Goal: Information Seeking & Learning: Learn about a topic

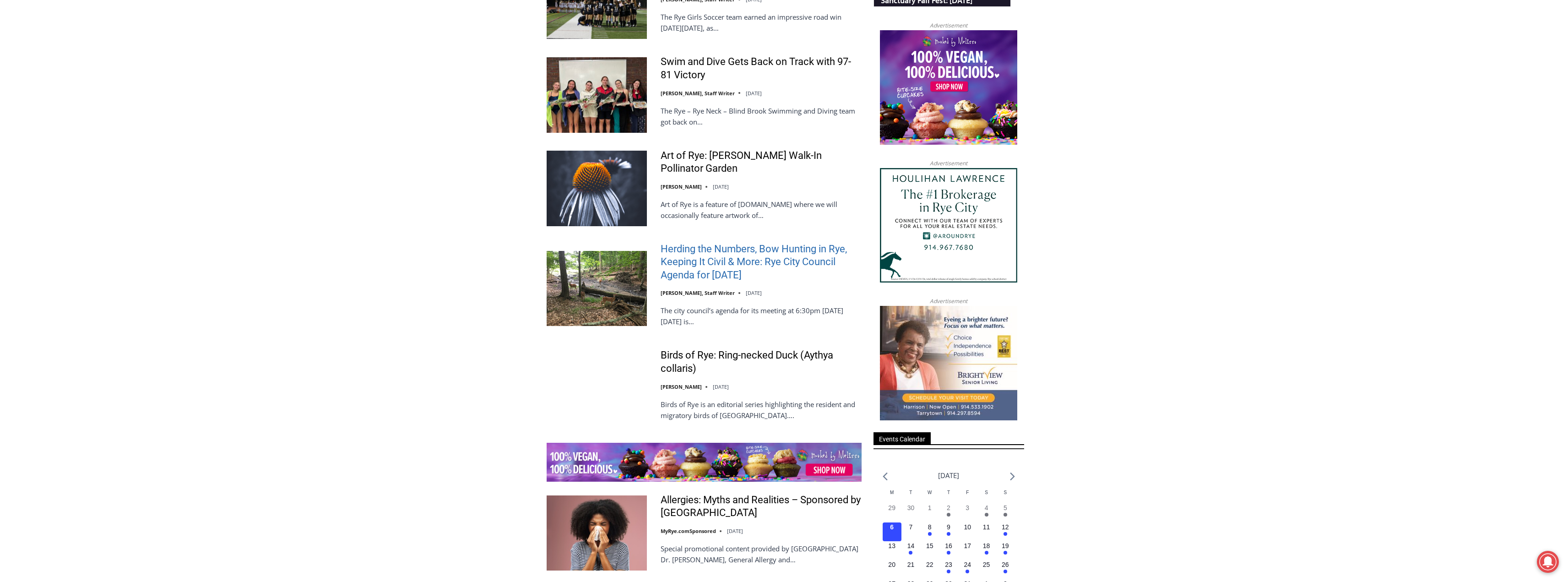
scroll to position [1008, 0]
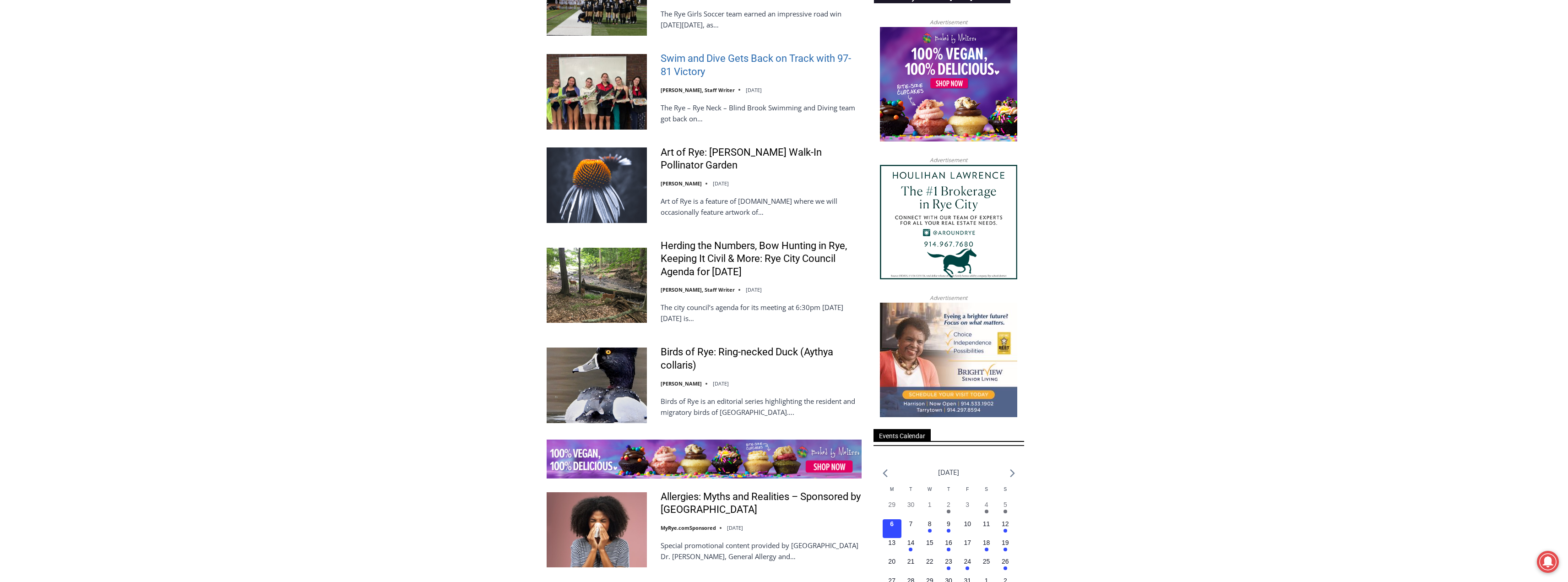
click at [684, 59] on link "Swim and Dive Gets Back on Track with 97-81 Victory" at bounding box center [761, 65] width 201 height 26
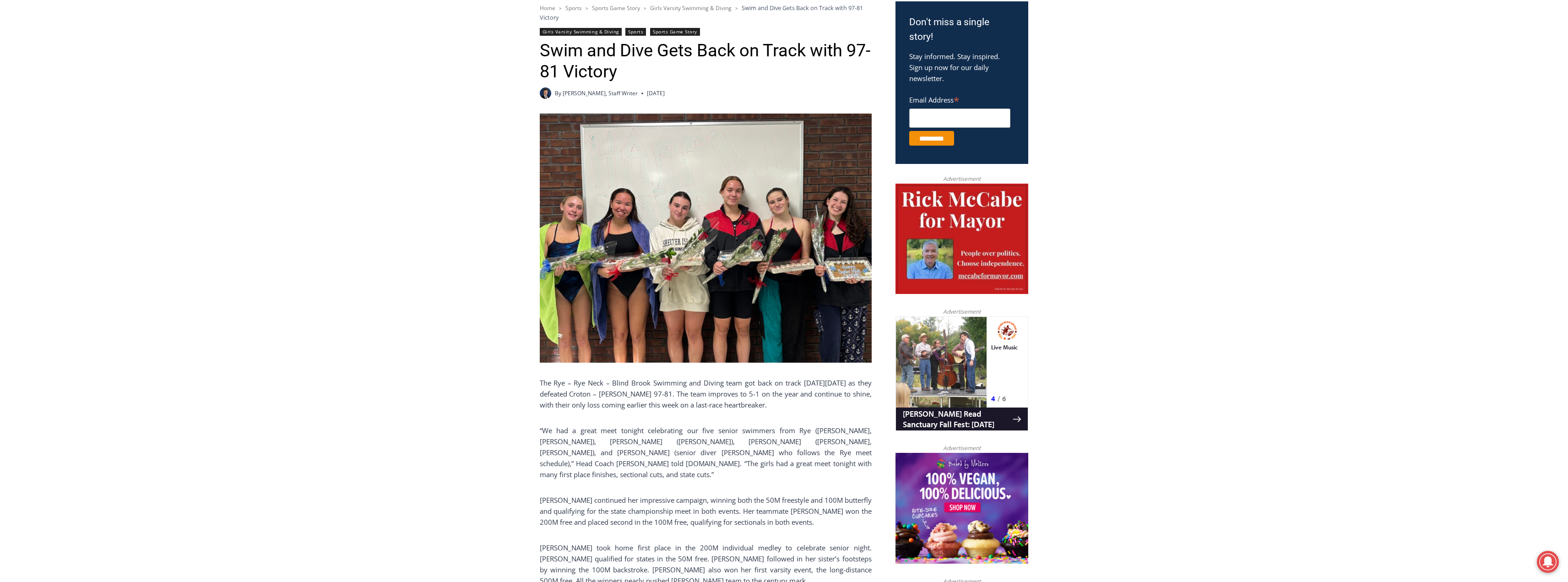
scroll to position [432, 0]
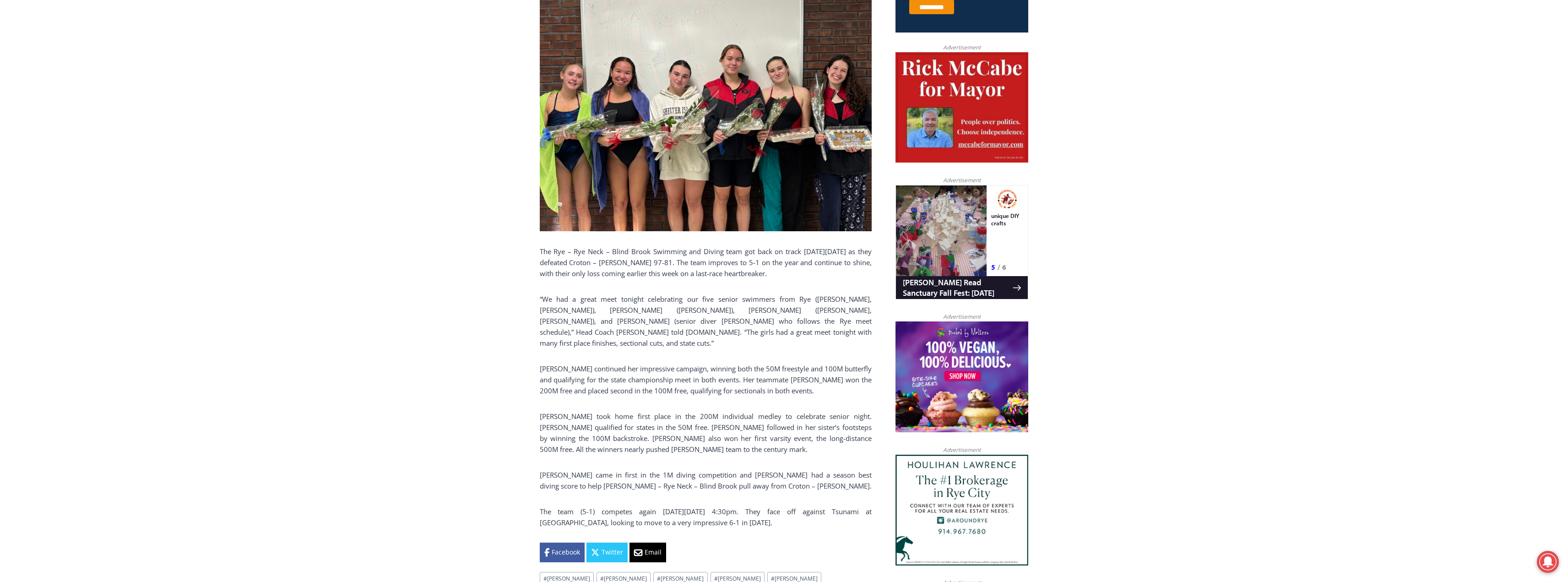
drag, startPoint x: 536, startPoint y: 348, endPoint x: 838, endPoint y: 531, distance: 353.1
click at [838, 531] on div "Home > Sports > Sports Game Story > Girls Varsity Swimming & Diving > Swim and …" at bounding box center [784, 573] width 1568 height 1521
copy div "Swim and Dive Gets Back on Track with 97-81 Victory By Charlie Morris, Staff Wr…"
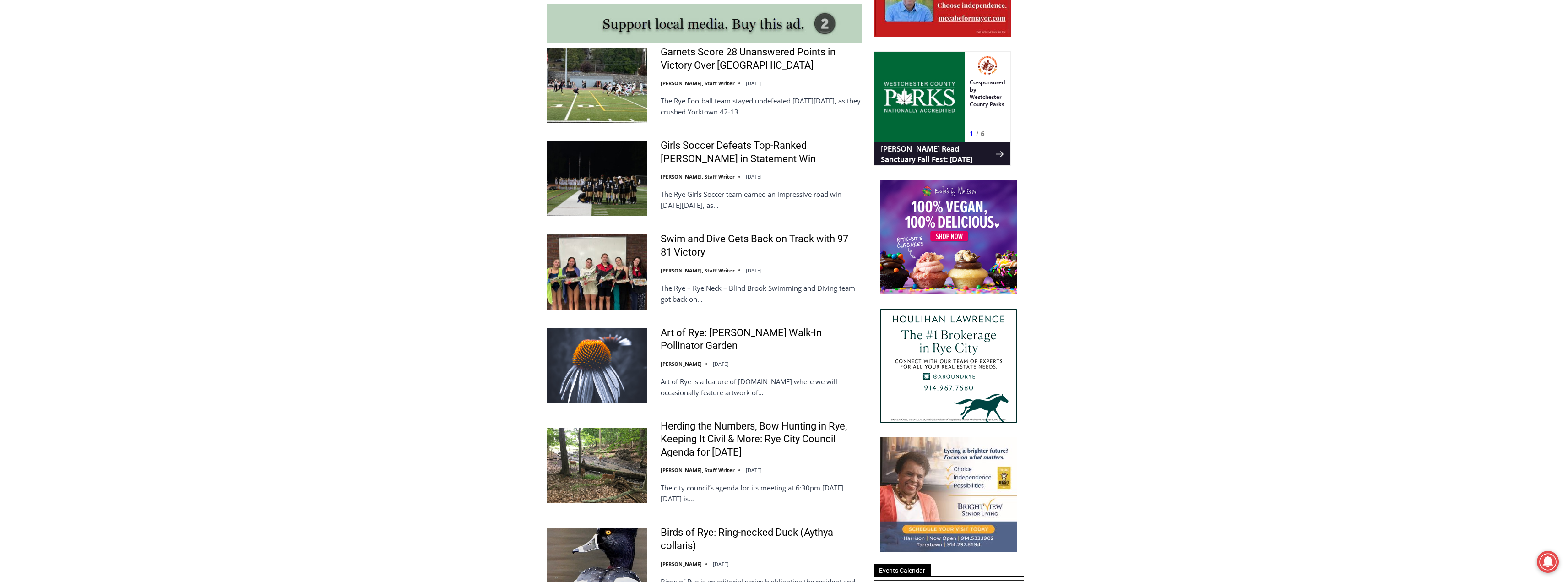
scroll to position [824, 0]
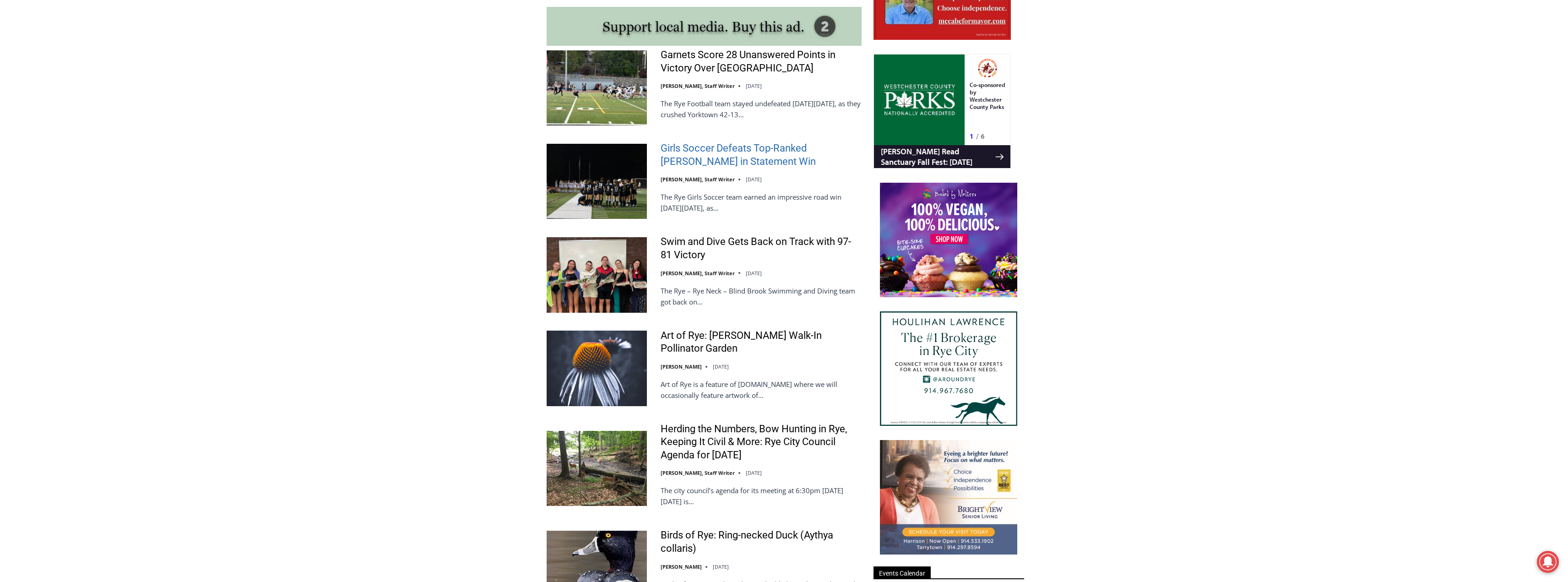
click at [714, 150] on link "Girls Soccer Defeats Top-Ranked [PERSON_NAME] in Statement Win" at bounding box center [761, 155] width 201 height 26
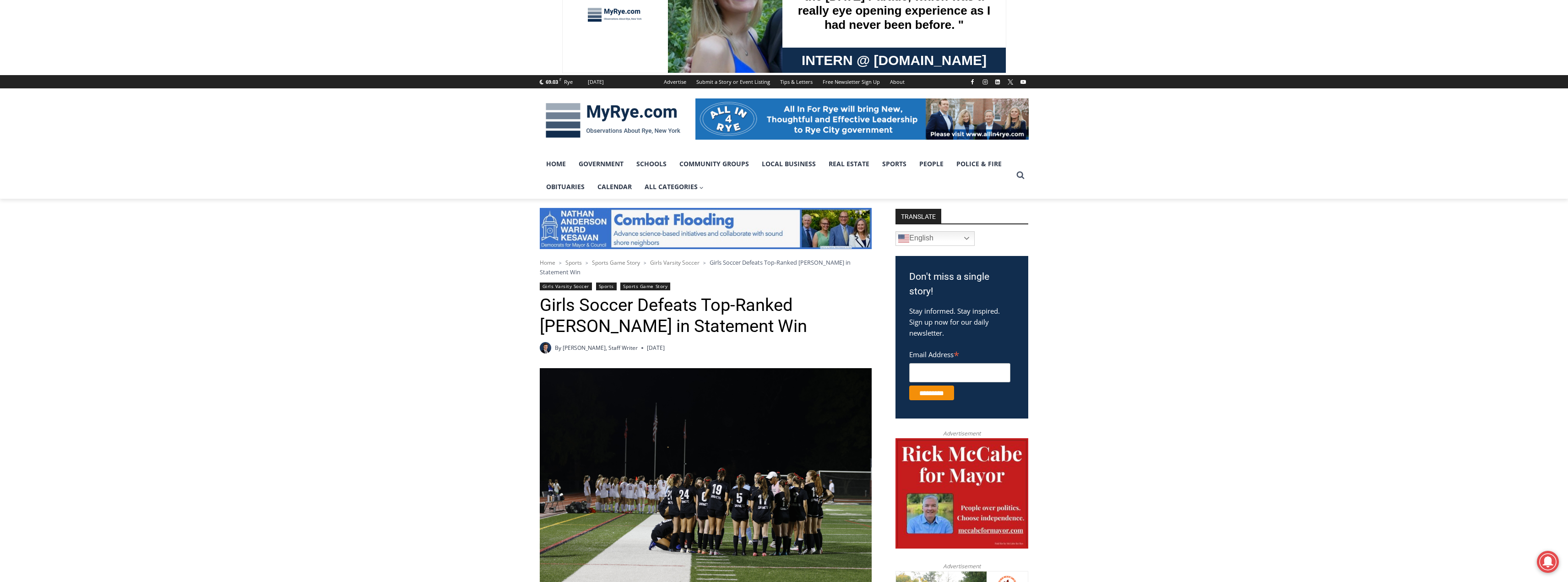
scroll to position [183, 0]
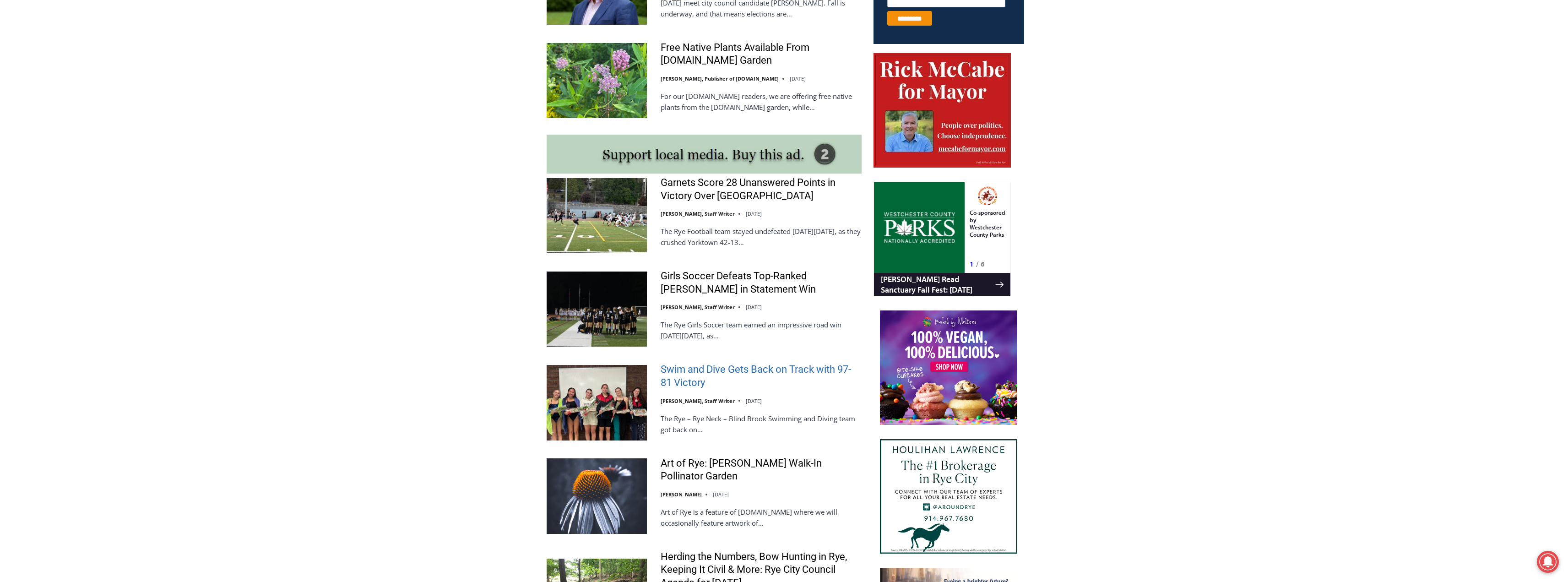
scroll to position [687, 0]
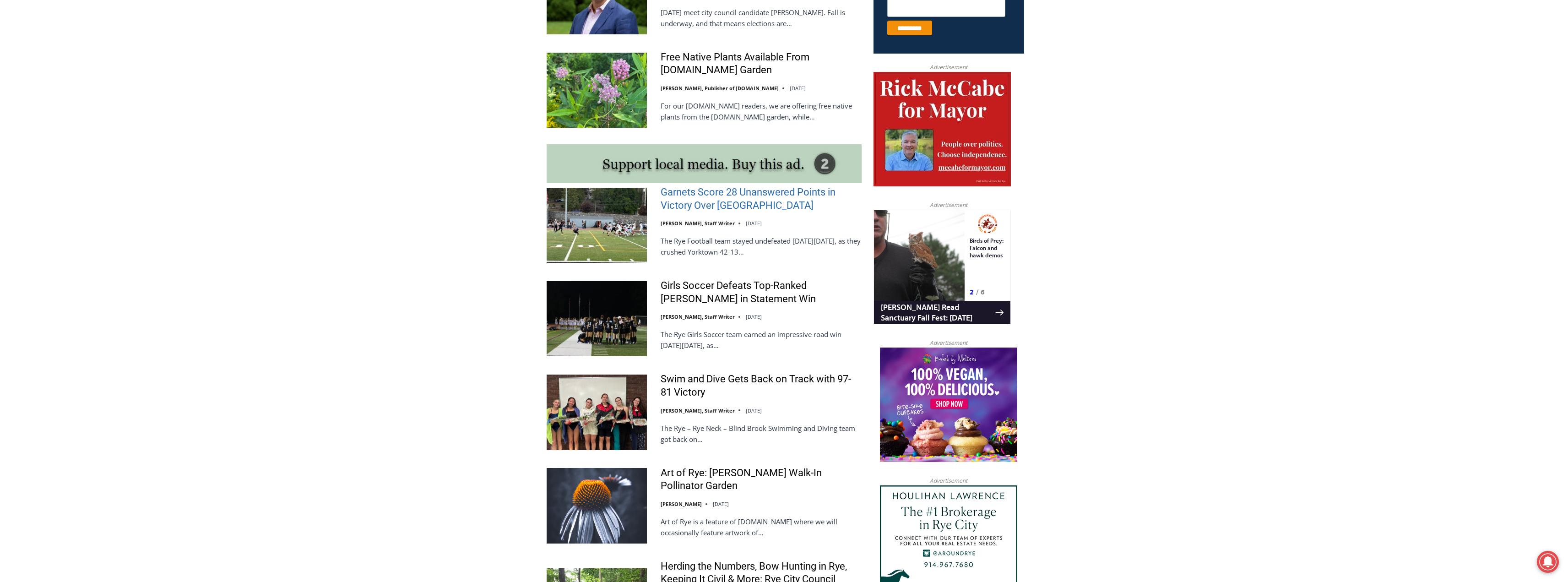
click at [690, 196] on link "Garnets Score 28 Unanswered Points in Victory Over Yorktown" at bounding box center [761, 198] width 201 height 26
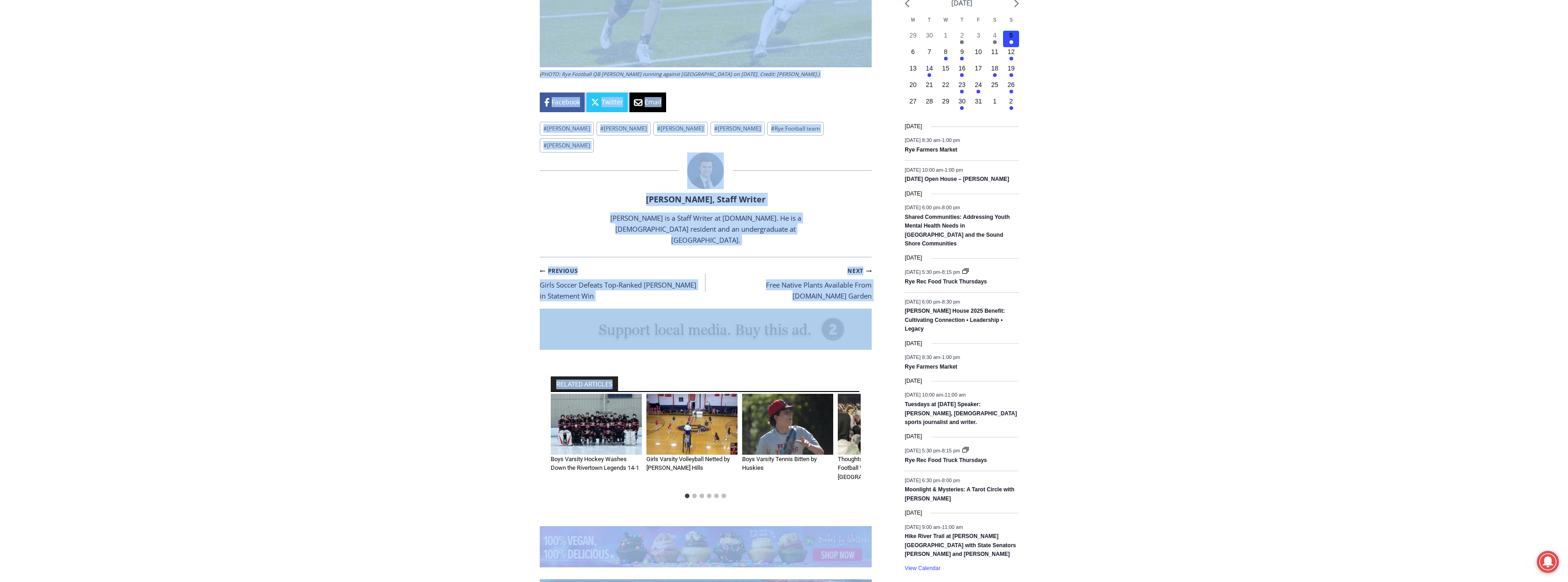
scroll to position [1212, 0]
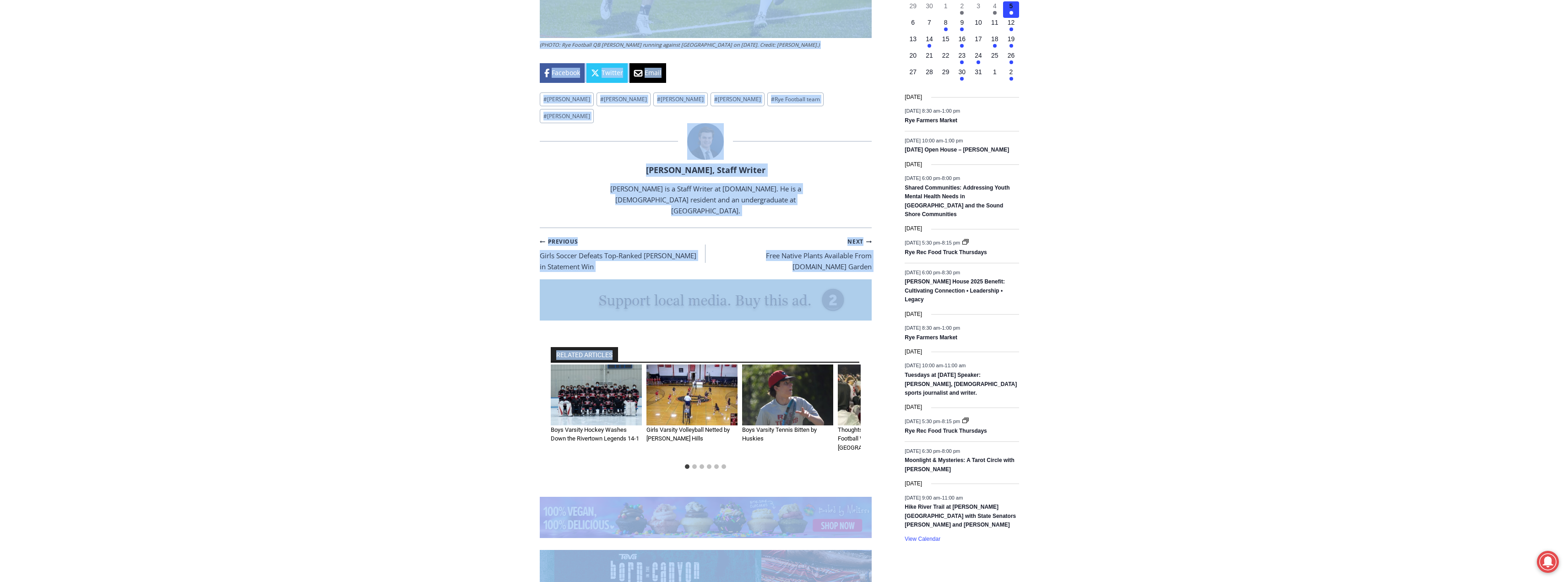
drag, startPoint x: 533, startPoint y: 354, endPoint x: 802, endPoint y: 38, distance: 415.0
copy div "Garnets Score 28 Unanswered Points in Victory Over Yorktown By Charlie Morris, …"
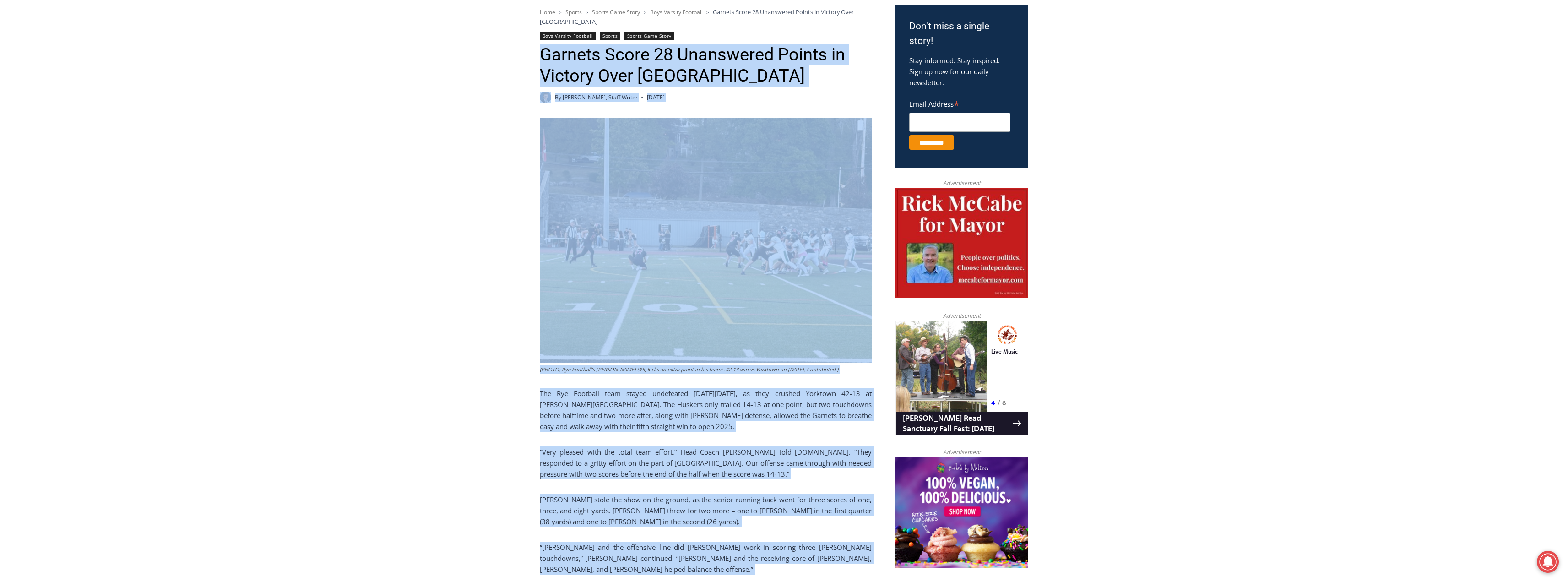
scroll to position [205, 0]
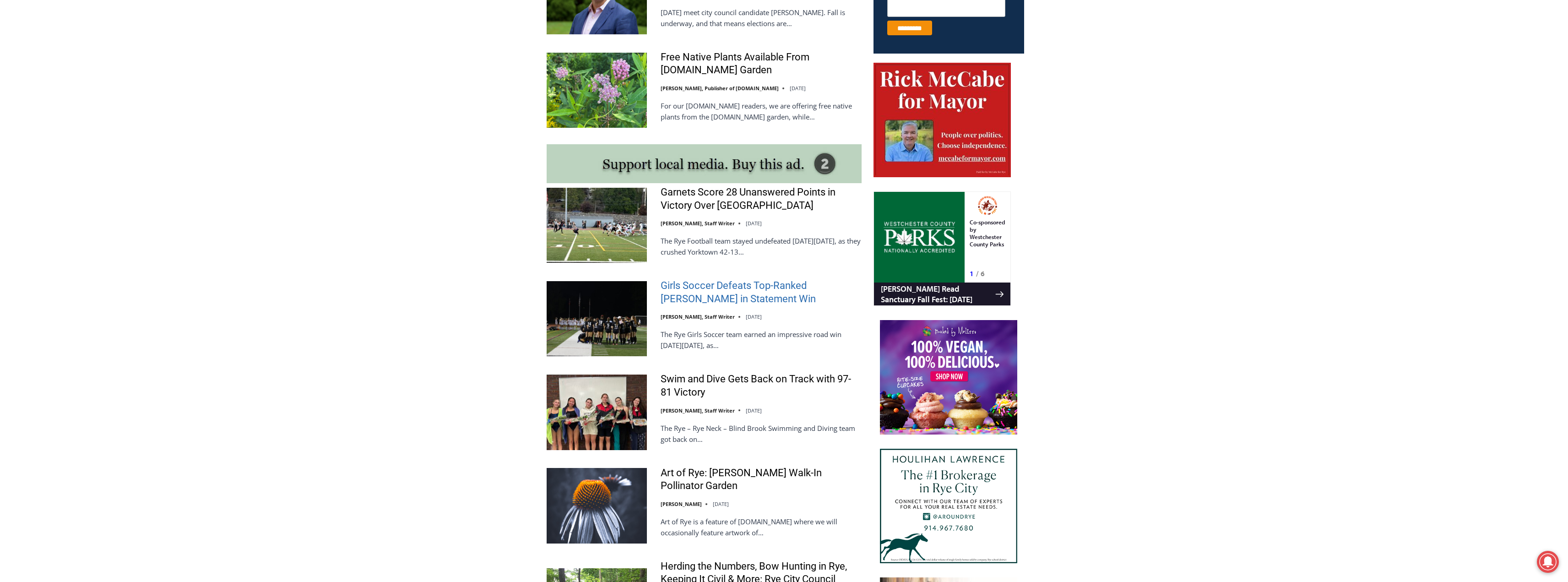
click at [721, 295] on link "Girls Soccer Defeats Top-Ranked [PERSON_NAME] in Statement Win" at bounding box center [761, 292] width 201 height 26
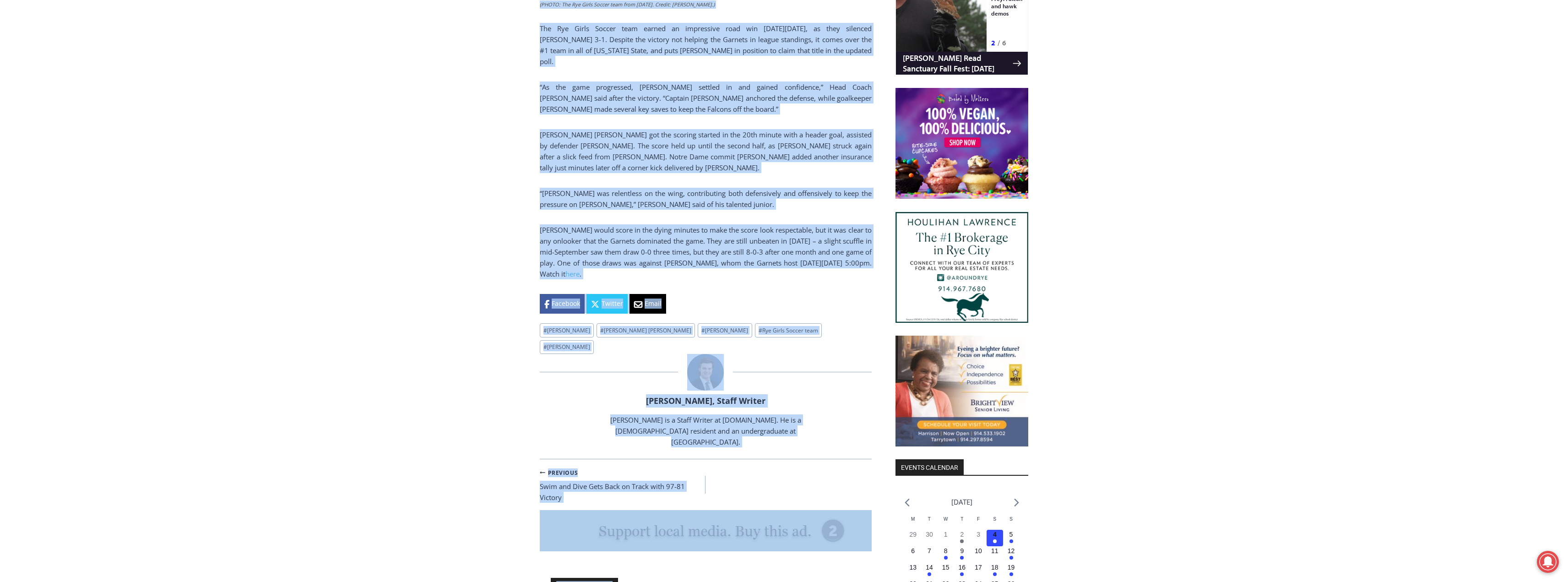
scroll to position [731, 0]
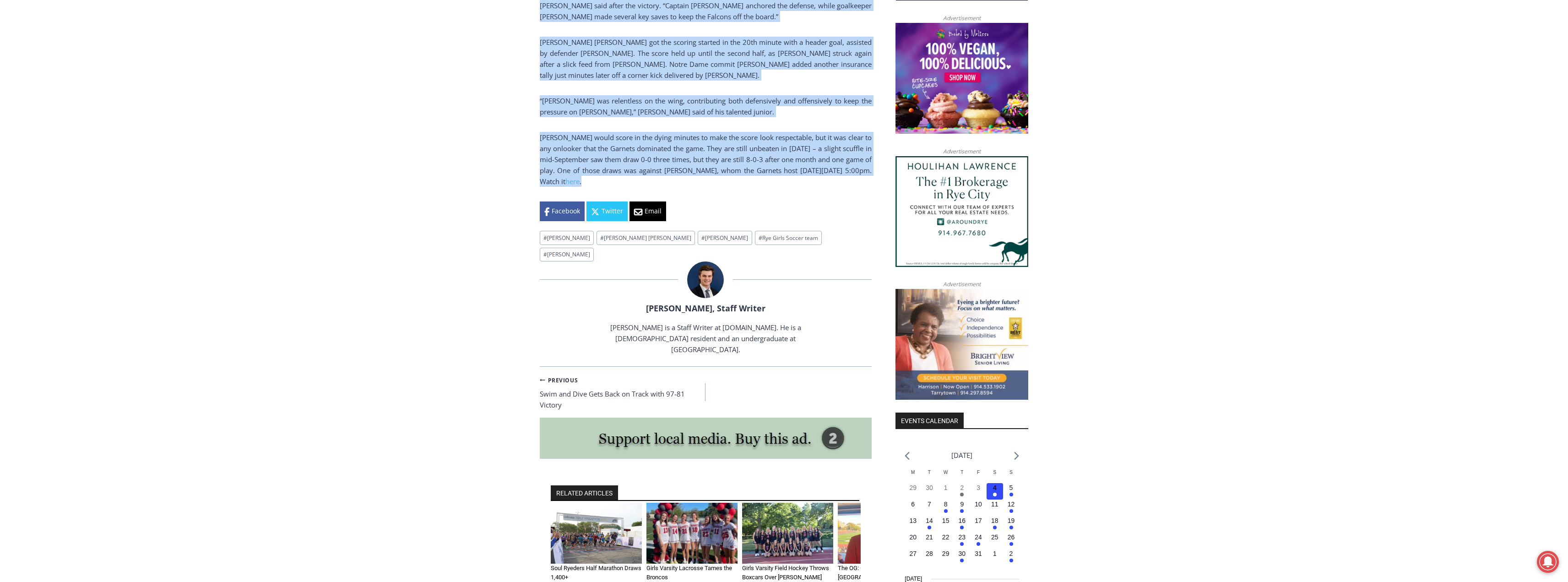
drag, startPoint x: 541, startPoint y: 350, endPoint x: 806, endPoint y: 142, distance: 336.9
copy div "Girls Soccer Defeats Top-Ranked Albertus Magnus in Statement Win By Charlie Mor…"
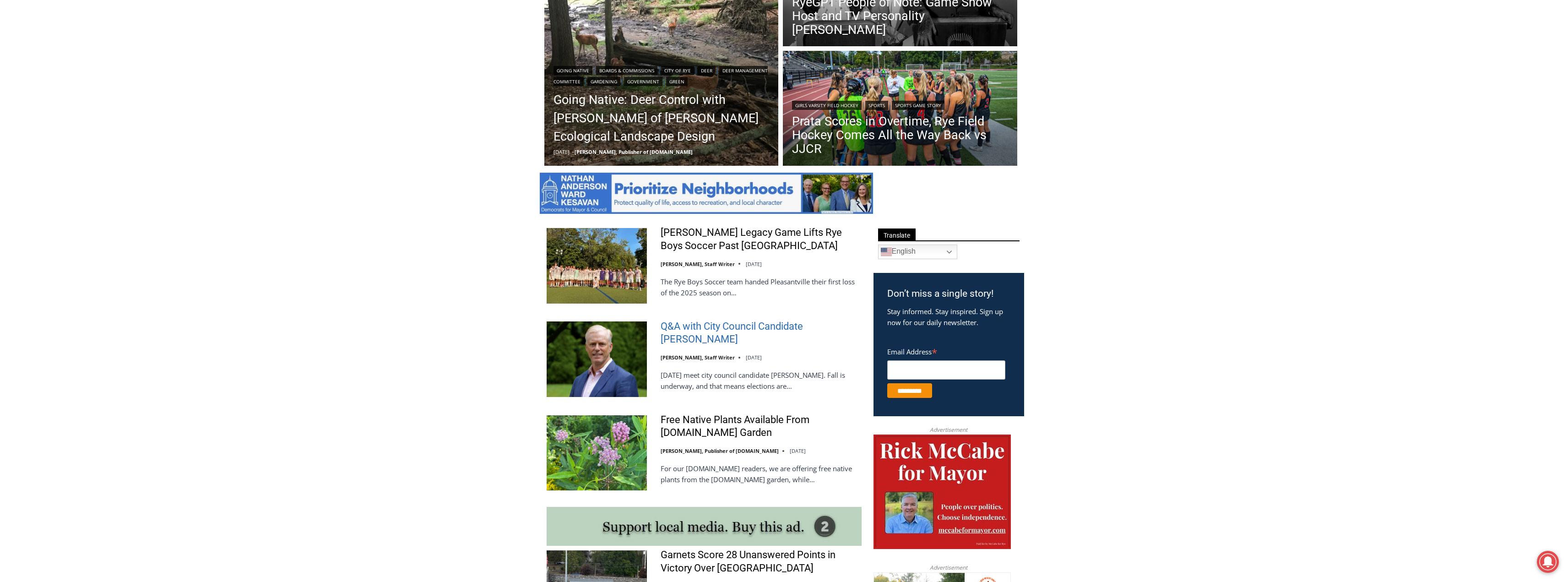
scroll to position [320, 0]
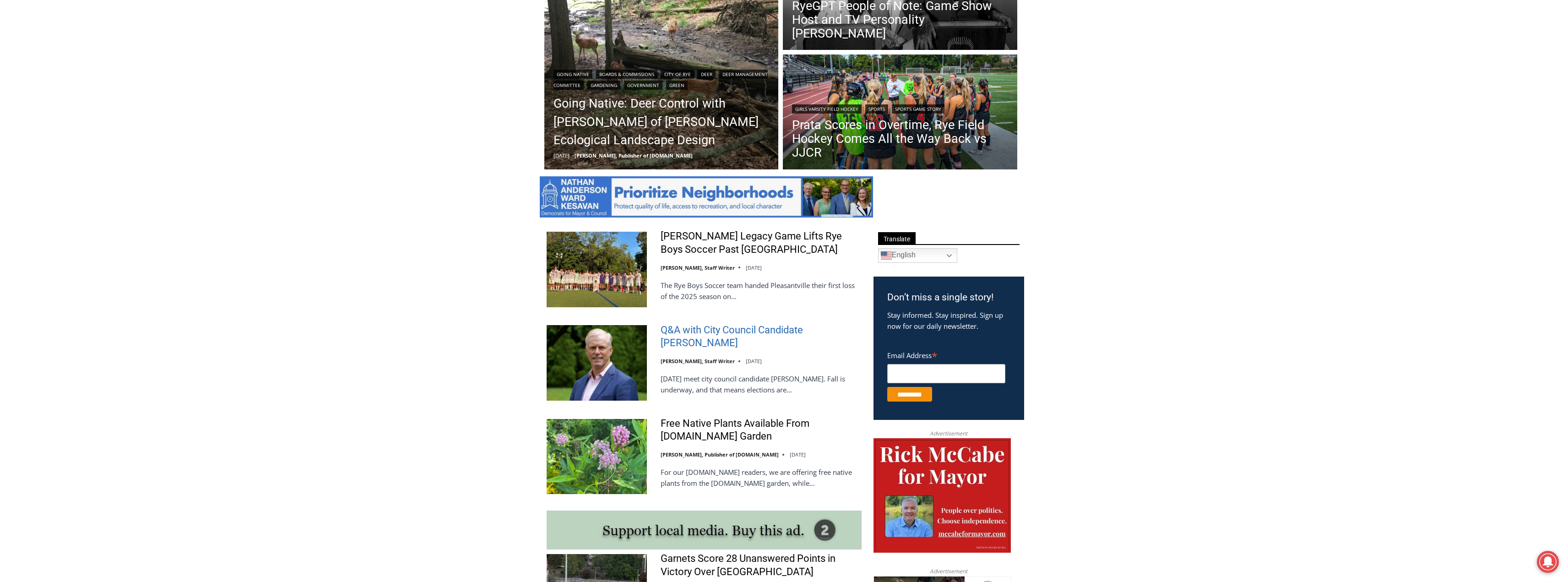
click at [698, 333] on link "Q&A with City Council Candidate [PERSON_NAME]" at bounding box center [761, 337] width 201 height 26
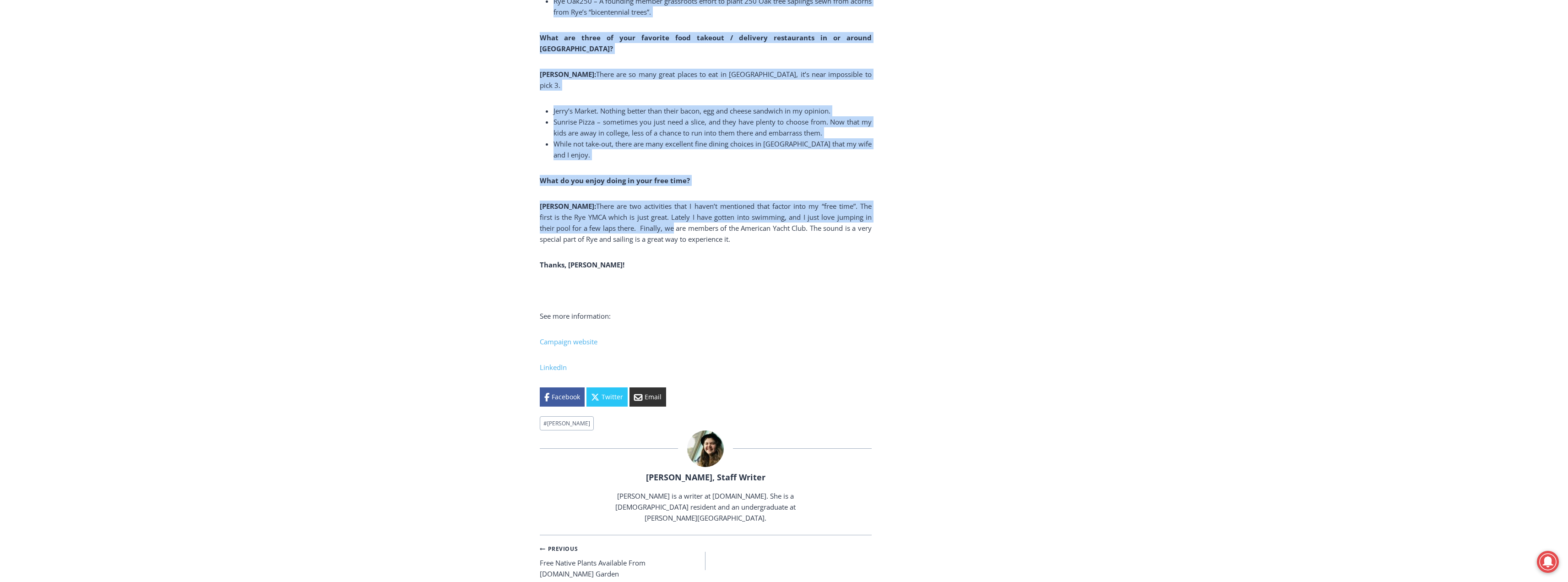
scroll to position [6569, 0]
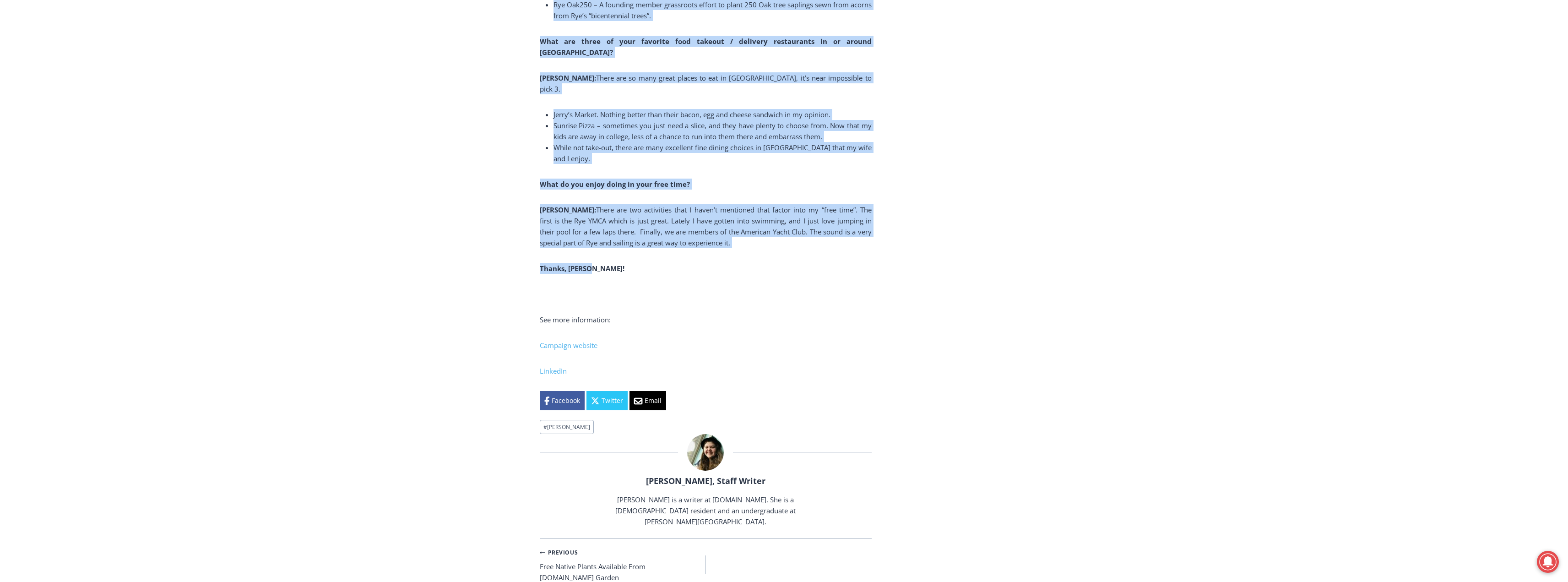
drag, startPoint x: 537, startPoint y: 338, endPoint x: 639, endPoint y: 170, distance: 196.5
copy div "Q&A with City Council Candidate James Ward By Tucker Smith, Staff Writer Octobe…"
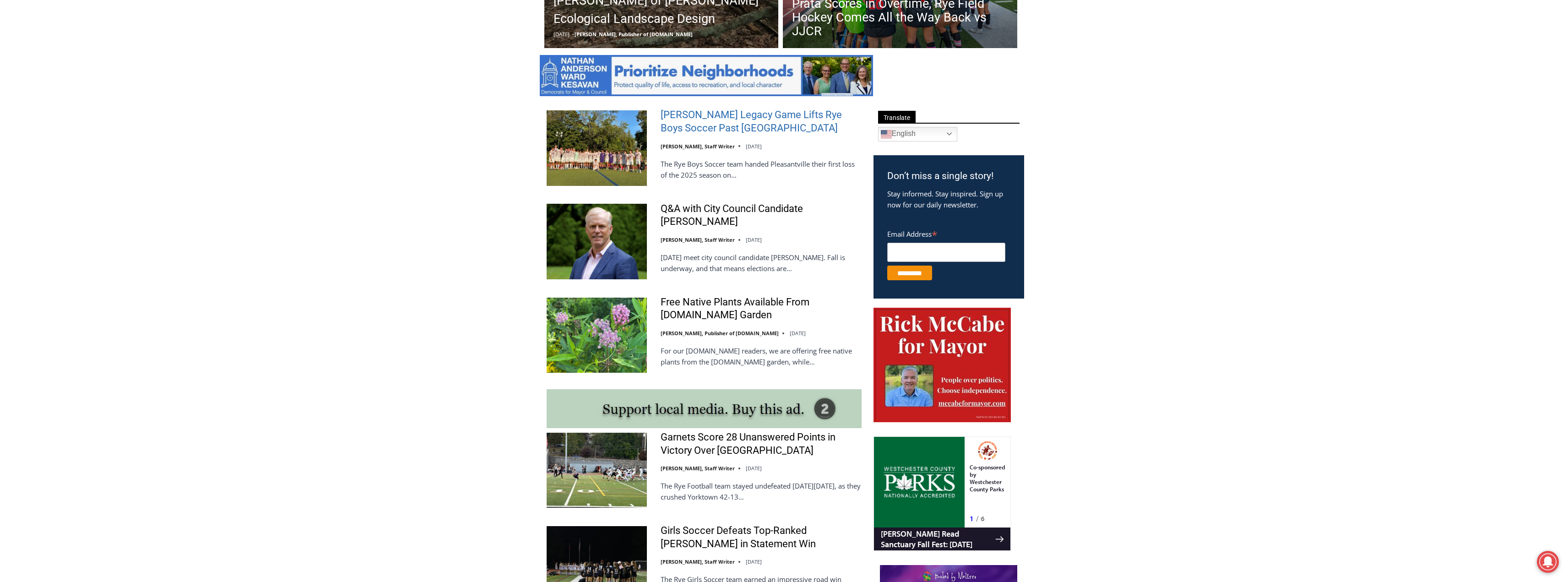
click at [707, 135] on link "[PERSON_NAME] Legacy Game Lifts Rye Boys Soccer Past [GEOGRAPHIC_DATA]" at bounding box center [761, 121] width 201 height 26
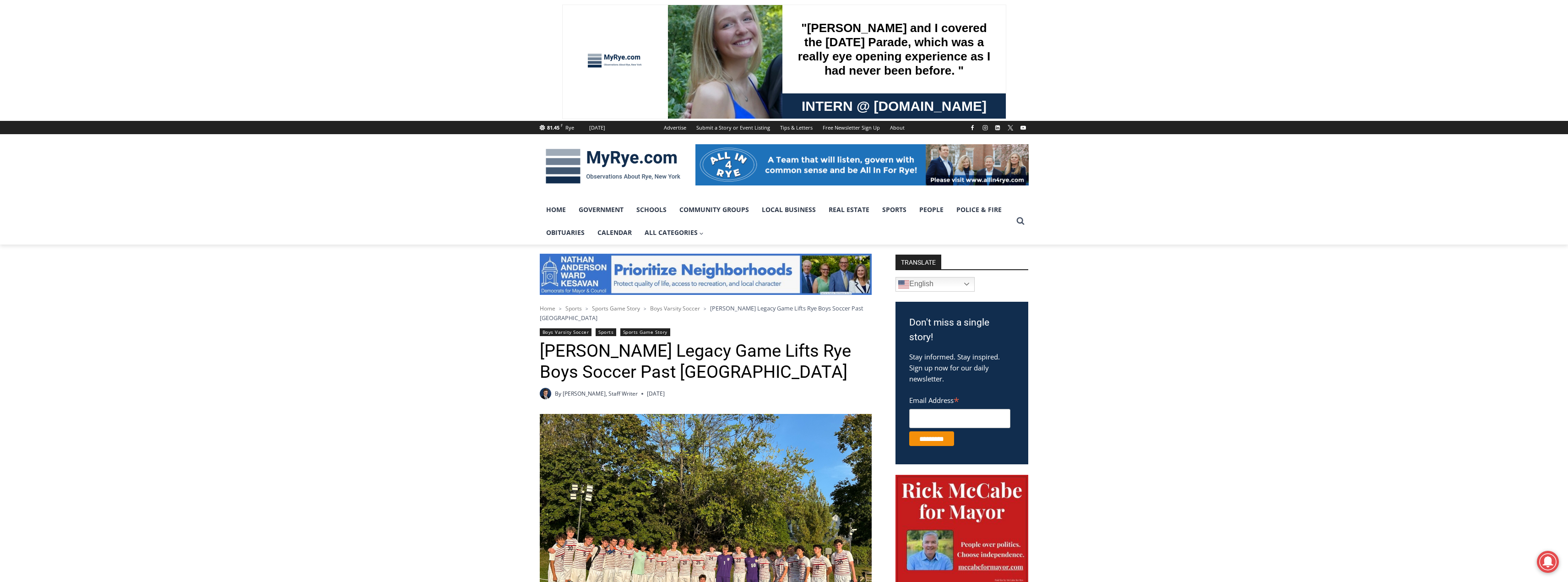
click at [758, 377] on h1 "[PERSON_NAME] Legacy Game Lifts Rye Boys Soccer Past [GEOGRAPHIC_DATA]" at bounding box center [705, 362] width 332 height 41
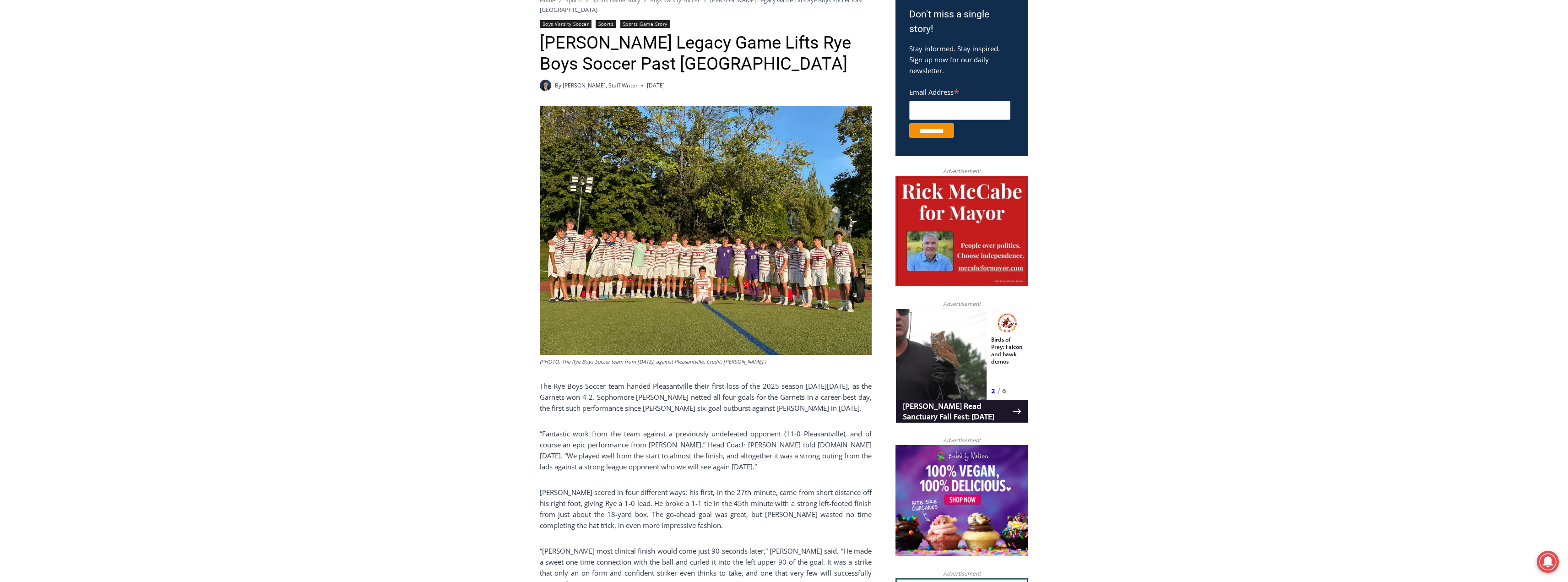
scroll to position [450, 0]
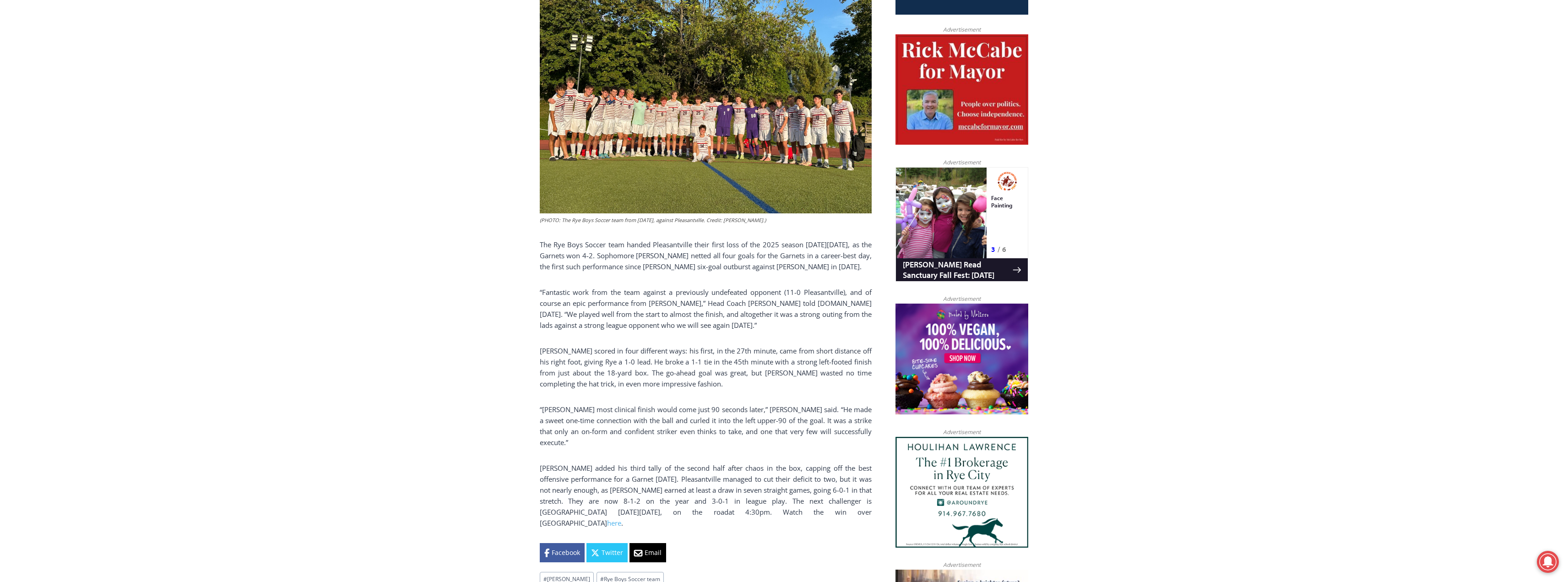
drag, startPoint x: 539, startPoint y: 347, endPoint x: 713, endPoint y: 411, distance: 185.4
click at [796, 523] on div "Home > Sports > Sports Game Story > Boys Varsity Soccer > Felix Wismer’s Legacy…" at bounding box center [784, 555] width 1568 height 1521
copy div "Felix Wismer’s Legacy Game Lifts Rye Boys Soccer Past Pleasantville By Charlie …"
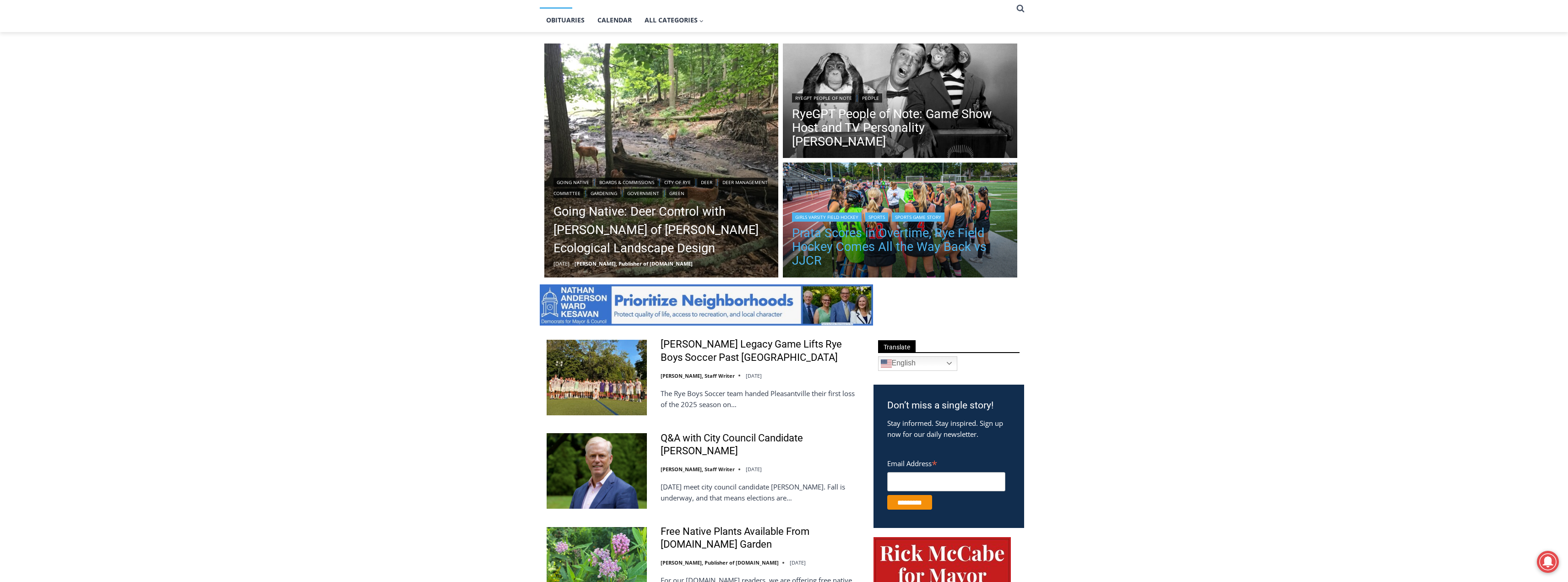
click at [842, 239] on link "Prata Scores in Overtime, Rye Field Hockey Comes All the Way Back vs JJCR" at bounding box center [900, 247] width 216 height 41
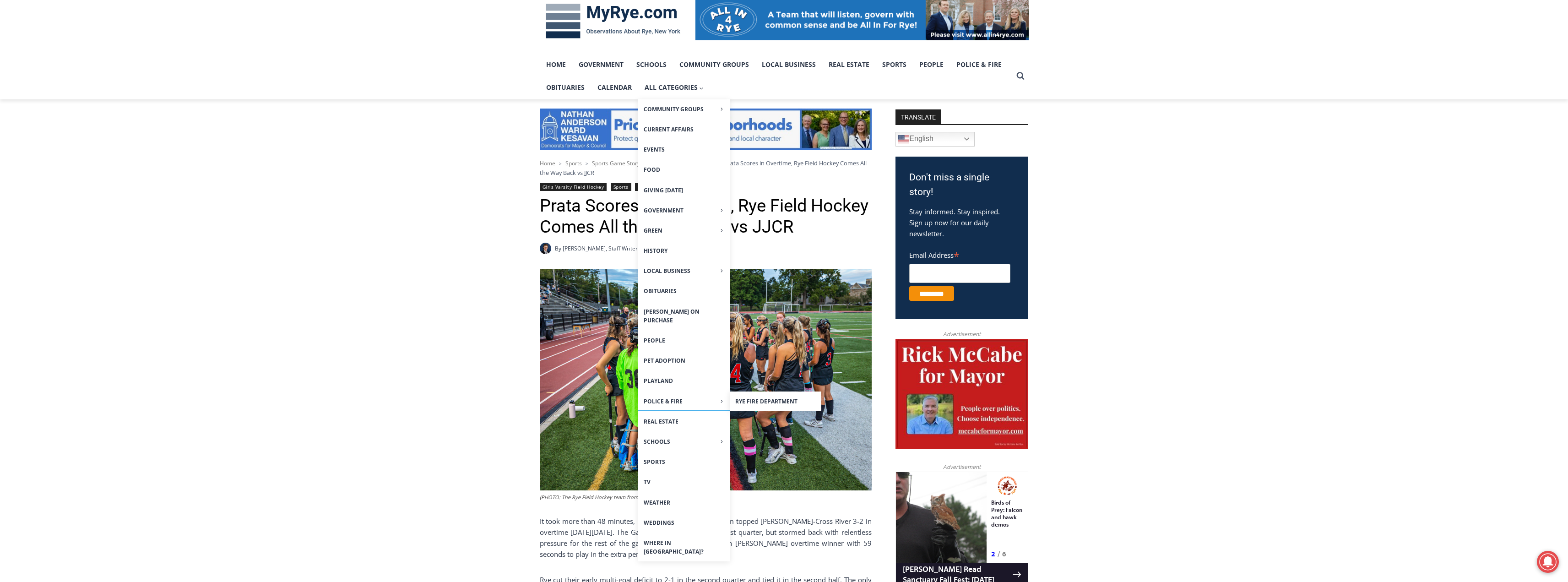
scroll to position [275, 0]
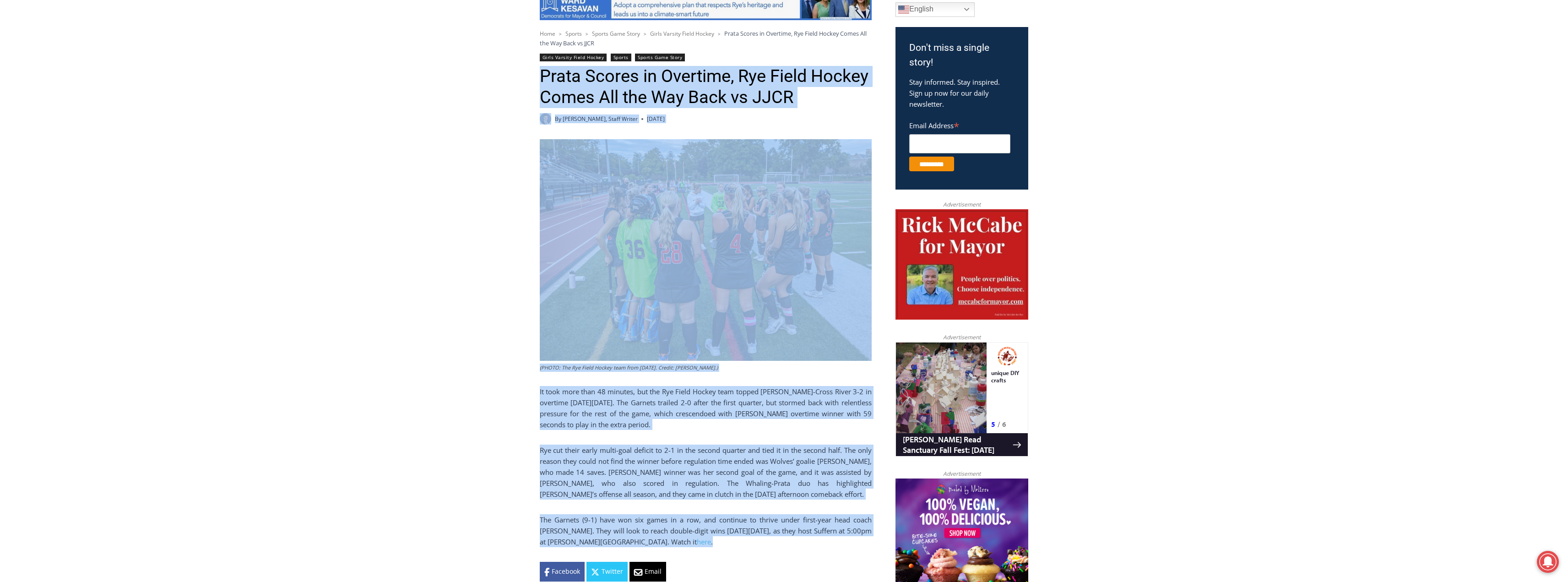
drag, startPoint x: 536, startPoint y: 74, endPoint x: 752, endPoint y: 546, distance: 519.1
copy div "Lorem Ipsumd si Ametcons, Adi Elits Doeius Tempo Inc utl Etd Magn al ENIM Ad Mi…"
